Goal: Navigation & Orientation: Find specific page/section

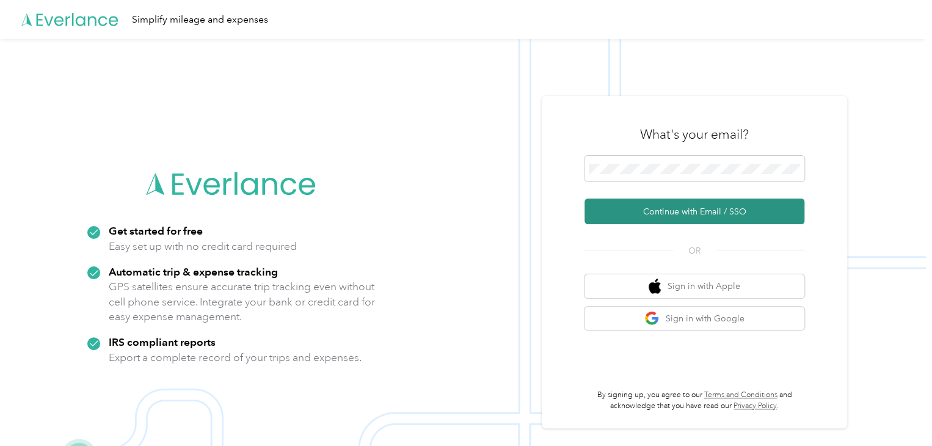
click at [697, 214] on button "Continue with Email / SSO" at bounding box center [694, 211] width 220 height 26
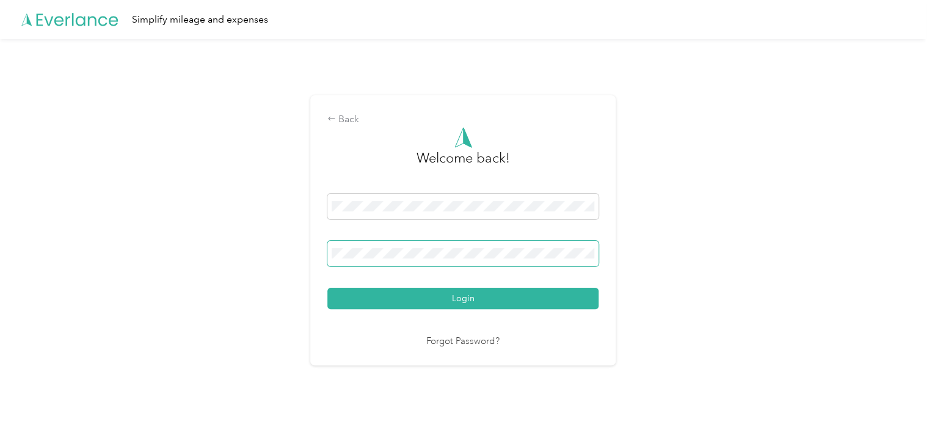
click at [327, 288] on button "Login" at bounding box center [462, 298] width 271 height 21
